Goal: Task Accomplishment & Management: Manage account settings

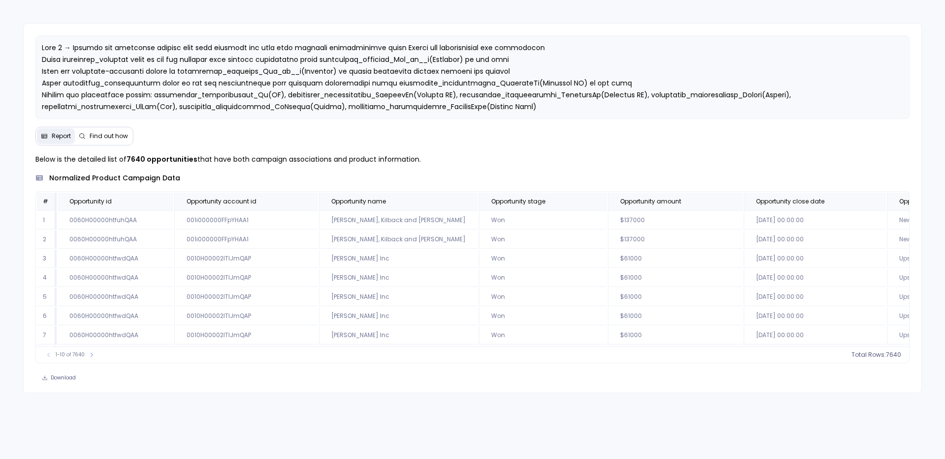
scroll to position [0, 2511]
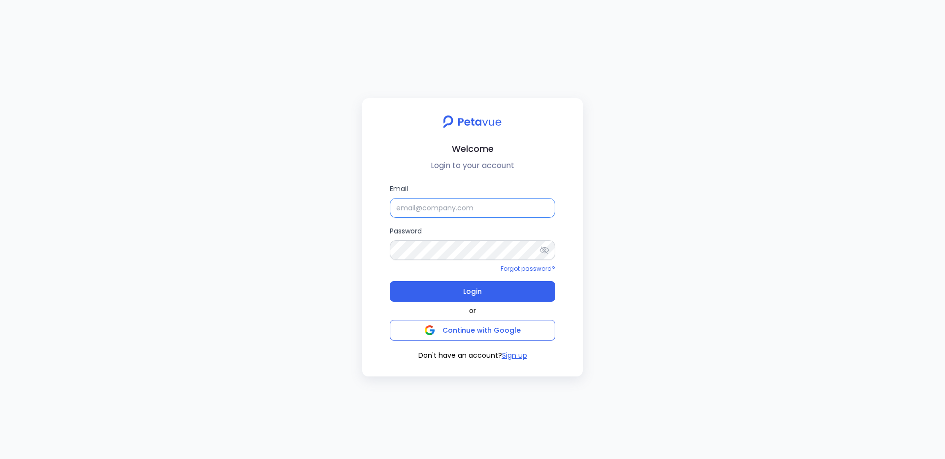
click at [445, 209] on input "Email" at bounding box center [472, 208] width 165 height 20
click at [523, 207] on input "Email" at bounding box center [472, 208] width 165 height 20
type input "[EMAIL_ADDRESS][DOMAIN_NAME]"
click at [390, 281] on button "Login" at bounding box center [472, 291] width 165 height 21
